Goal: Transaction & Acquisition: Purchase product/service

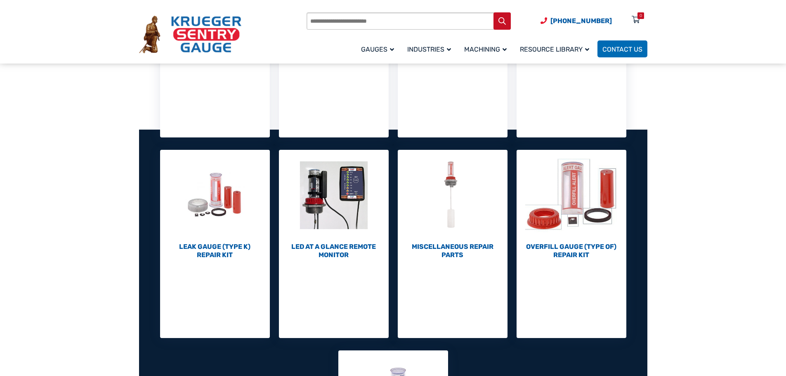
scroll to position [454, 0]
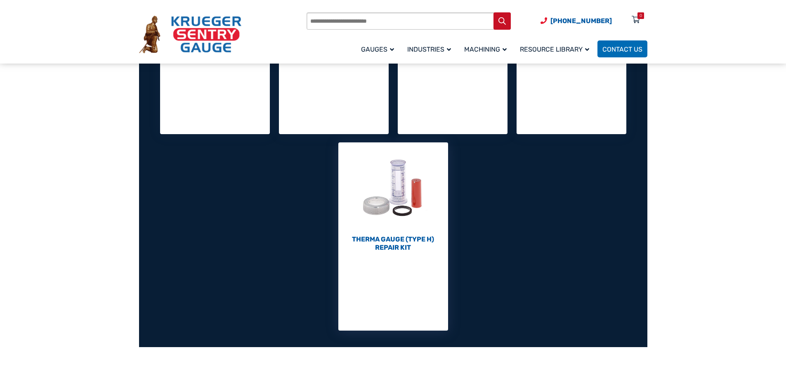
click at [386, 247] on h2 "Therma Gauge (Type H) Repair Kit (10)" at bounding box center [393, 243] width 110 height 16
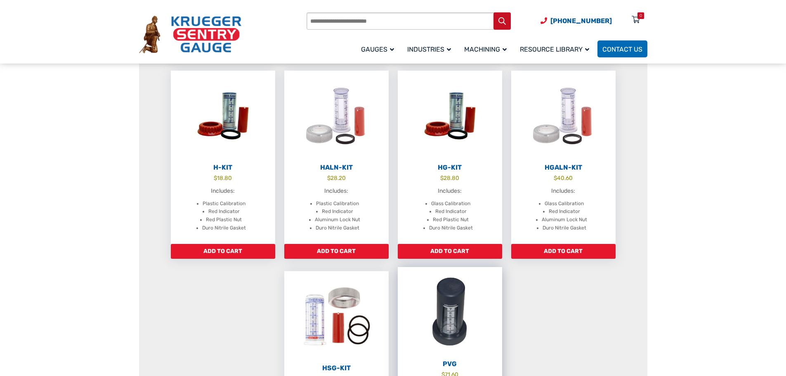
scroll to position [412, 0]
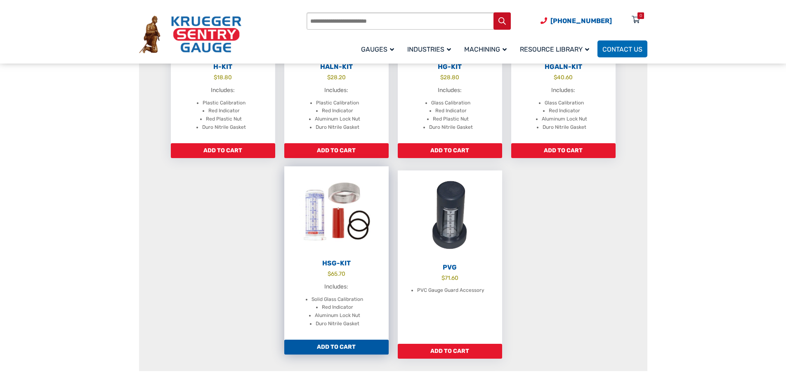
click at [337, 262] on h2 "HSG-Kit" at bounding box center [336, 263] width 104 height 8
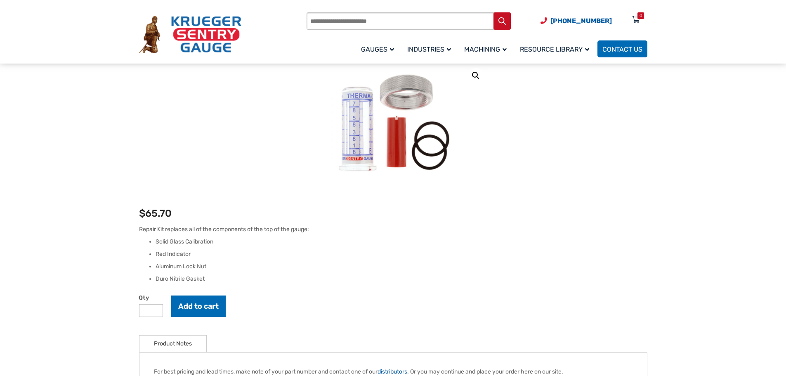
scroll to position [82, 0]
